Goal: Check status: Check status

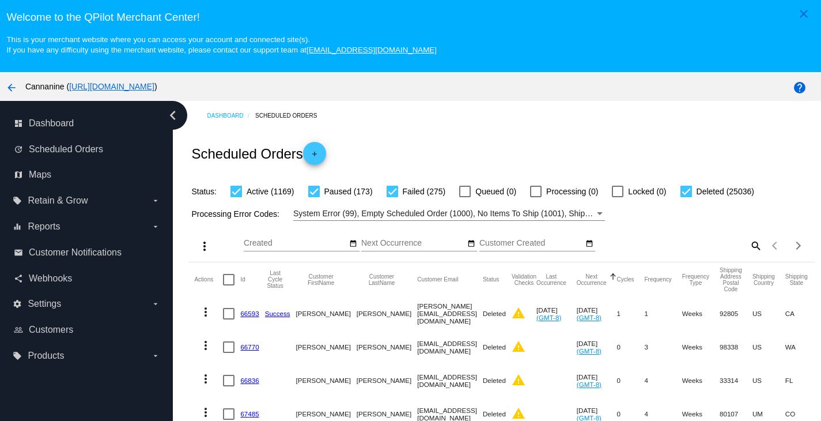
click at [749, 248] on mat-icon "search" at bounding box center [756, 245] width 14 height 18
click at [700, 248] on input "Search" at bounding box center [685, 243] width 156 height 9
paste input "[EMAIL_ADDRESS][DOMAIN_NAME]"
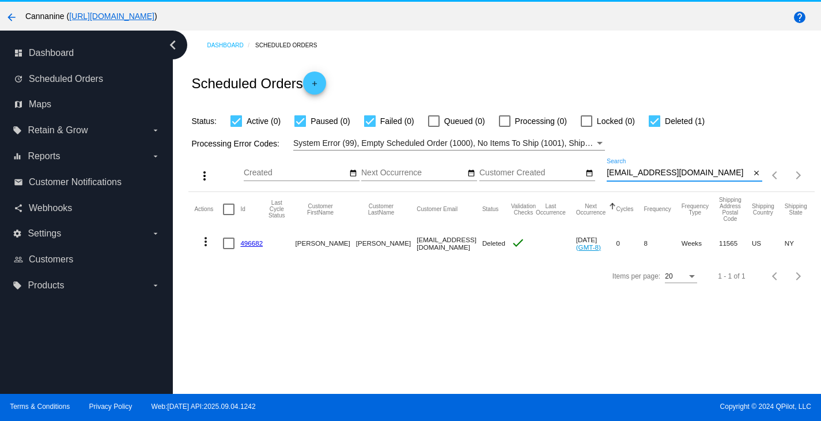
scroll to position [74, 0]
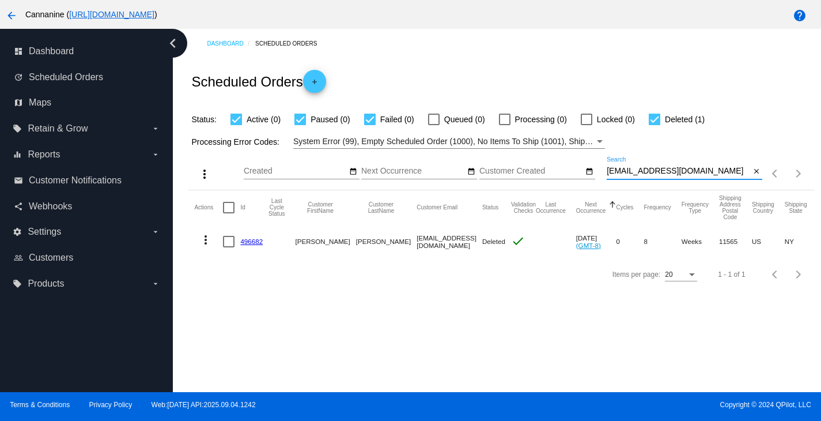
click at [684, 171] on input "[EMAIL_ADDRESS][DOMAIN_NAME]" at bounding box center [679, 171] width 144 height 9
paste input "[EMAIL_ADDRESS]"
type input "[EMAIL_ADDRESS][DOMAIN_NAME]"
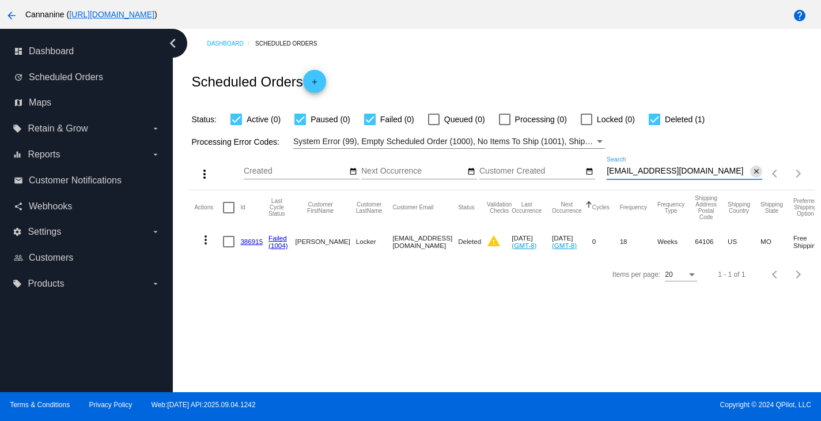
click at [753, 168] on mat-icon "close" at bounding box center [757, 171] width 8 height 9
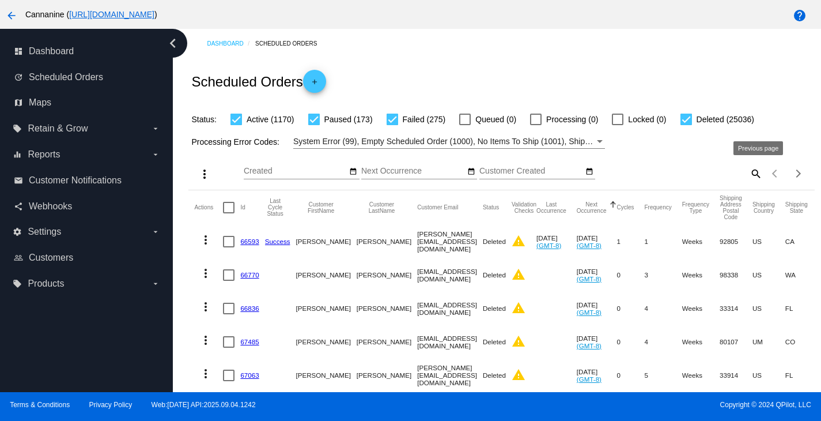
click at [749, 174] on mat-icon "search" at bounding box center [756, 173] width 14 height 18
click at [667, 171] on input "Search" at bounding box center [685, 171] width 156 height 9
paste input "[EMAIL_ADDRESS][DOMAIN_NAME]"
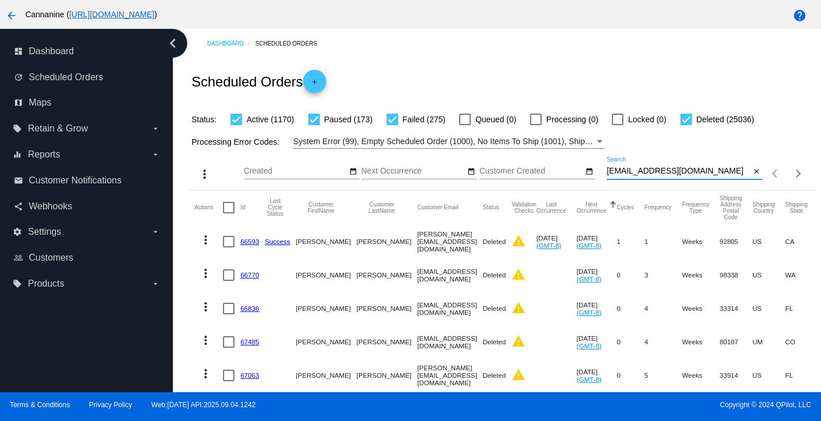
type input "[EMAIL_ADDRESS][DOMAIN_NAME]"
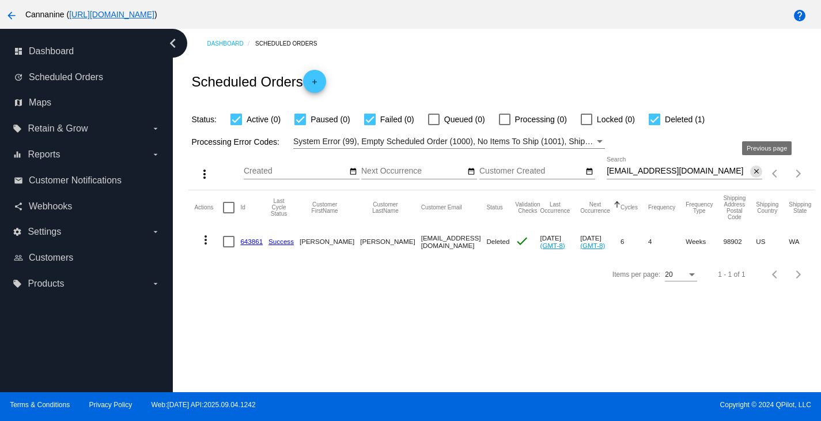
click at [753, 171] on mat-icon "close" at bounding box center [757, 171] width 8 height 9
